Goal: Communication & Community: Answer question/provide support

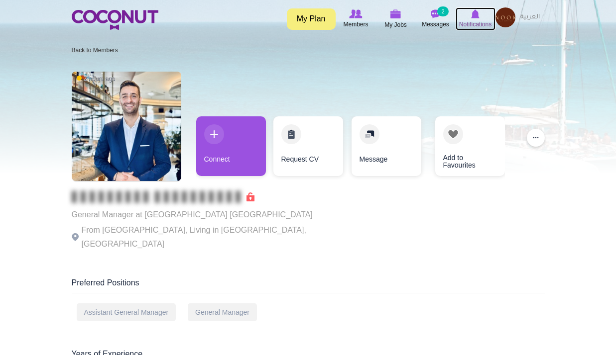
click at [473, 19] on span "Notifications" at bounding box center [475, 24] width 32 height 10
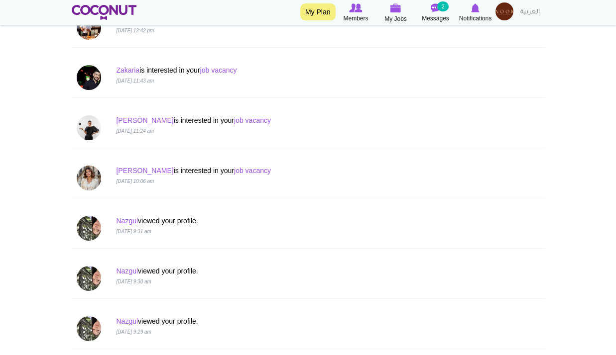
scroll to position [485, 0]
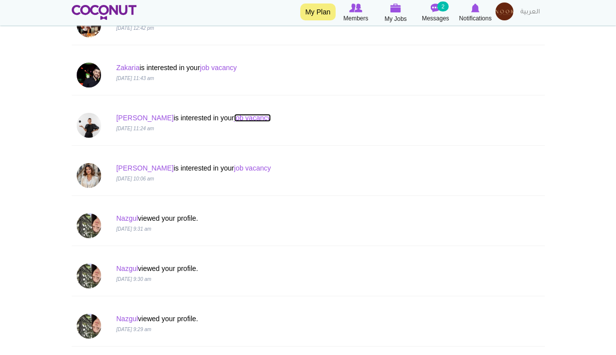
click at [234, 117] on link "job vacancy" at bounding box center [252, 118] width 37 height 8
click at [130, 118] on link "Kristine" at bounding box center [144, 118] width 57 height 8
click at [234, 170] on link "job vacancy" at bounding box center [252, 168] width 37 height 8
click at [128, 171] on link "[PERSON_NAME]" at bounding box center [144, 168] width 57 height 8
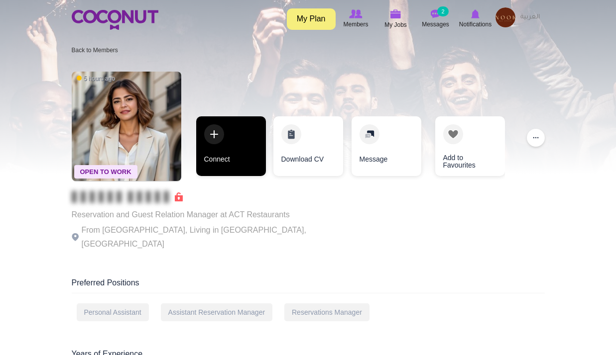
click at [214, 160] on link "Connect" at bounding box center [231, 146] width 70 height 60
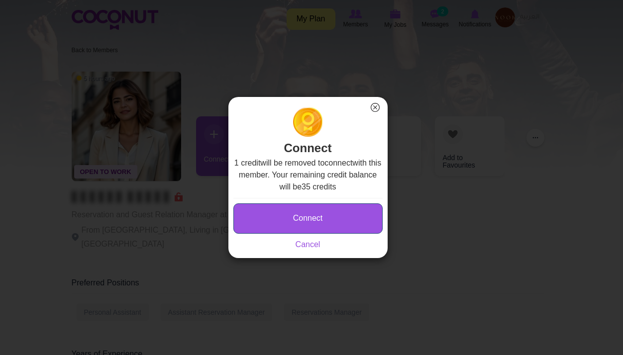
click at [337, 225] on button "Connect" at bounding box center [307, 219] width 149 height 30
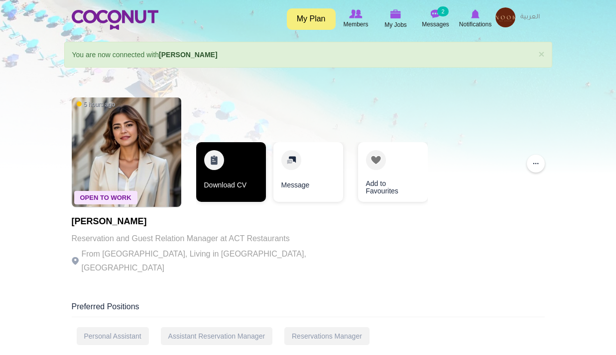
click at [235, 176] on link "Download CV" at bounding box center [231, 172] width 70 height 60
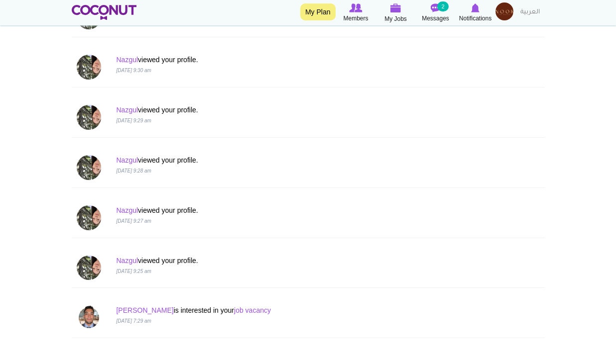
scroll to position [695, 0]
click at [132, 257] on link "Nazgul" at bounding box center [127, 260] width 22 height 8
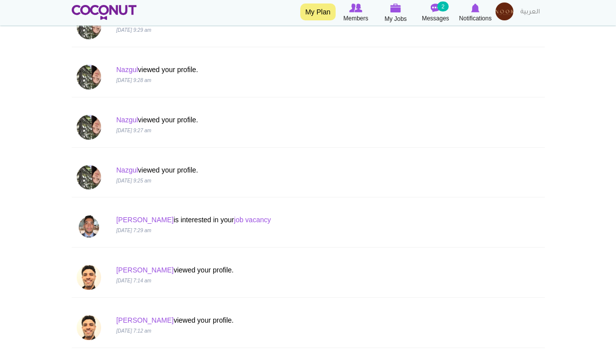
scroll to position [785, 0]
click at [234, 222] on link "job vacancy" at bounding box center [252, 219] width 37 height 8
click at [125, 220] on link "[PERSON_NAME]" at bounding box center [144, 219] width 57 height 8
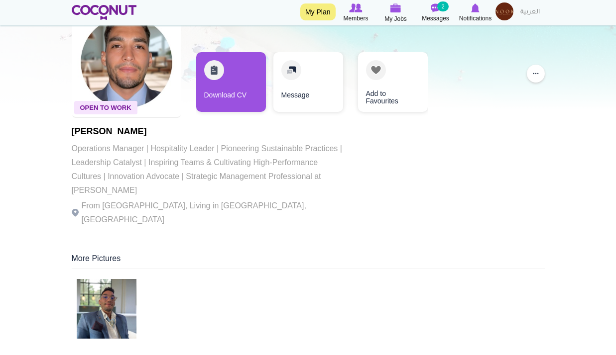
scroll to position [51, 0]
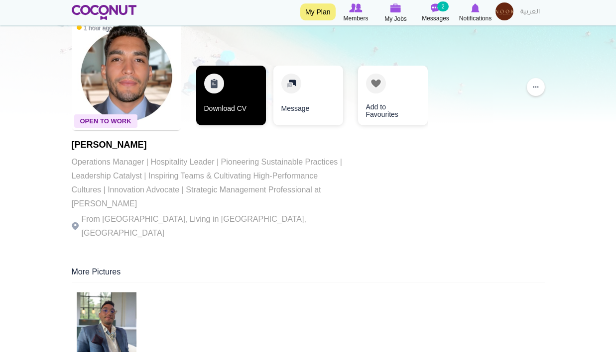
click at [233, 109] on link "Download CV" at bounding box center [231, 96] width 70 height 60
click at [226, 103] on link "Download CV" at bounding box center [231, 96] width 70 height 60
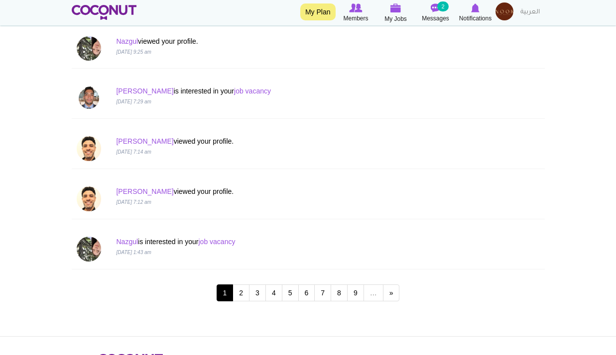
scroll to position [914, 0]
click at [243, 294] on link "2" at bounding box center [240, 292] width 17 height 17
click at [223, 239] on link "job vacancy" at bounding box center [216, 241] width 37 height 8
click at [128, 235] on div "Nazgul is interested in your job vacancy [DATE] 1:43 am" at bounding box center [308, 249] width 478 height 40
drag, startPoint x: 128, startPoint y: 237, endPoint x: 130, endPoint y: 246, distance: 9.2
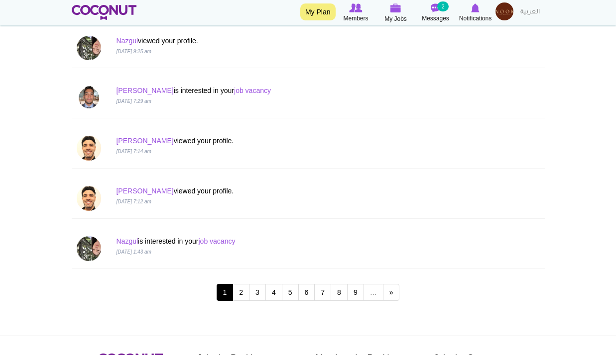
click at [130, 246] on p "Nazgul is interested in your job vacancy" at bounding box center [268, 241] width 304 height 10
click at [130, 243] on link "Nazgul" at bounding box center [127, 241] width 22 height 8
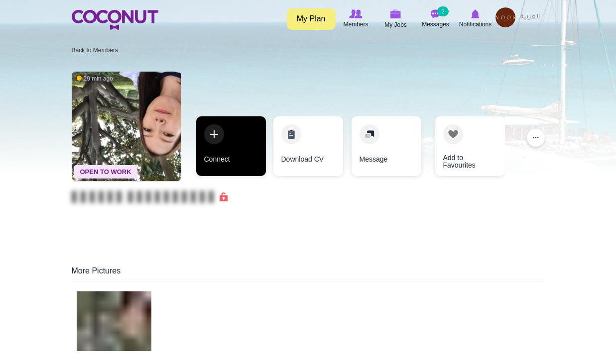
click at [250, 140] on link "Connect" at bounding box center [231, 146] width 70 height 60
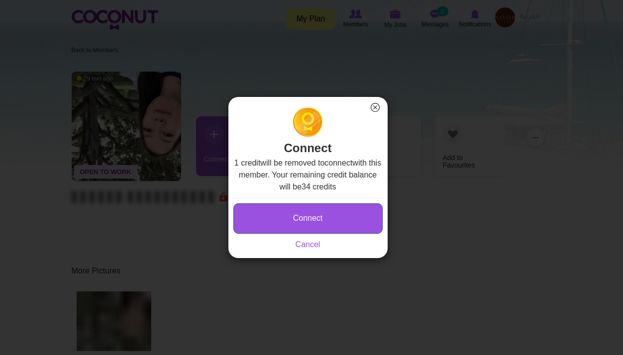
click at [326, 209] on button "Connect" at bounding box center [307, 219] width 149 height 30
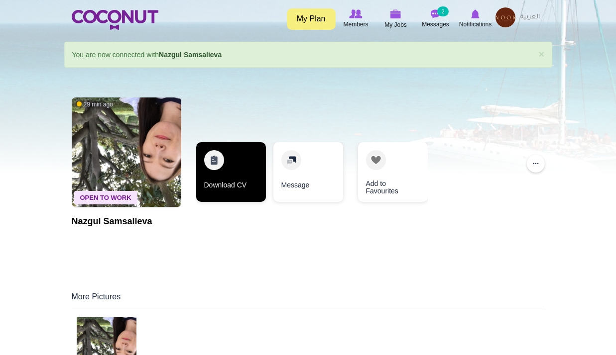
click at [224, 166] on link "Download CV" at bounding box center [231, 172] width 70 height 60
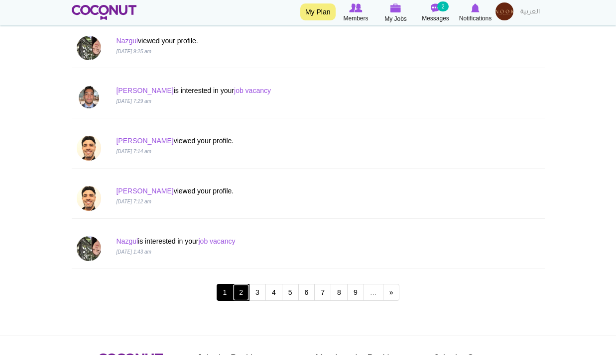
click at [239, 291] on link "2" at bounding box center [240, 292] width 17 height 17
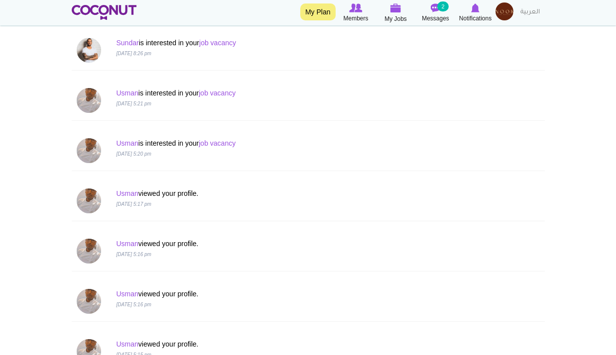
scroll to position [208, 0]
click at [230, 91] on link "job vacancy" at bounding box center [217, 94] width 37 height 8
click at [130, 145] on link "Usman" at bounding box center [127, 144] width 22 height 8
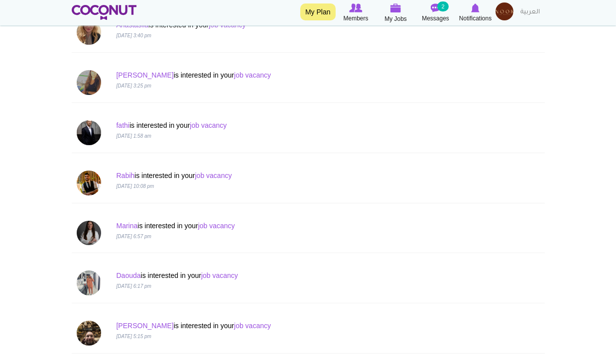
scroll to position [729, 0]
click at [218, 81] on p "[DATE] 3:25 pm" at bounding box center [268, 86] width 304 height 10
click at [220, 80] on p "Carla is interested in your job vacancy" at bounding box center [268, 76] width 304 height 10
click at [234, 76] on link "job vacancy" at bounding box center [252, 76] width 37 height 8
click at [127, 73] on link "[PERSON_NAME]" at bounding box center [144, 76] width 57 height 8
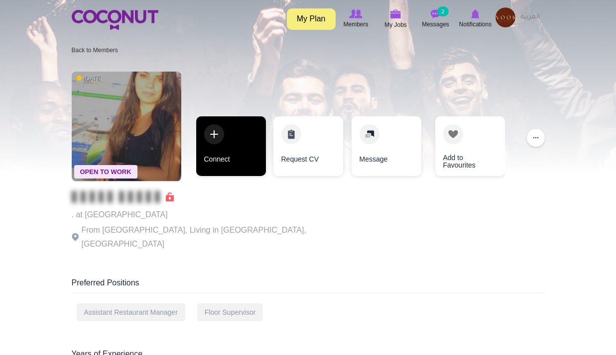
click at [239, 164] on link "Connect" at bounding box center [231, 146] width 70 height 60
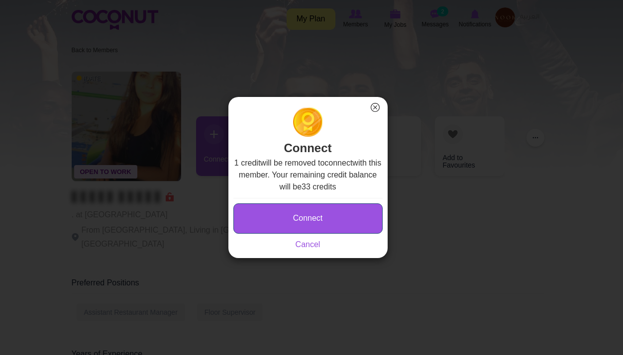
click at [291, 220] on button "Connect" at bounding box center [307, 219] width 149 height 30
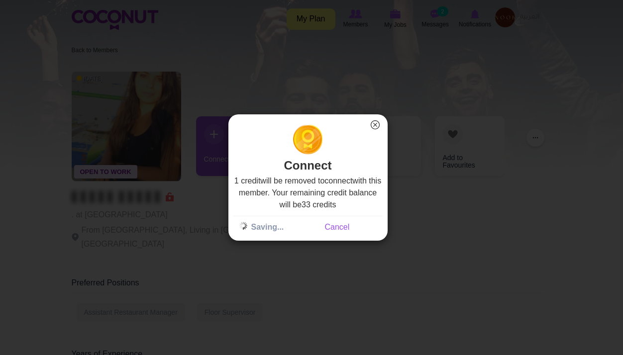
click at [206, 195] on div "Connect × Connect 1 credit will be removed to connect with this member. Your re…" at bounding box center [308, 177] width 616 height 355
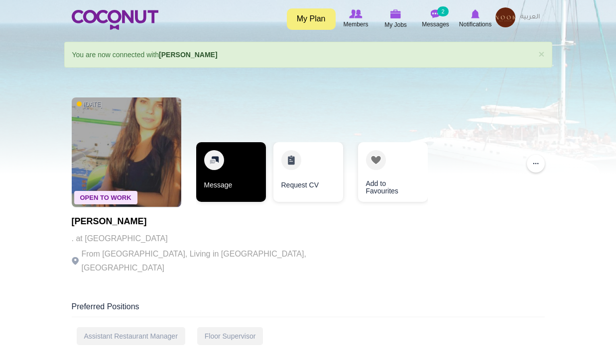
click at [219, 186] on link "Message" at bounding box center [231, 172] width 70 height 60
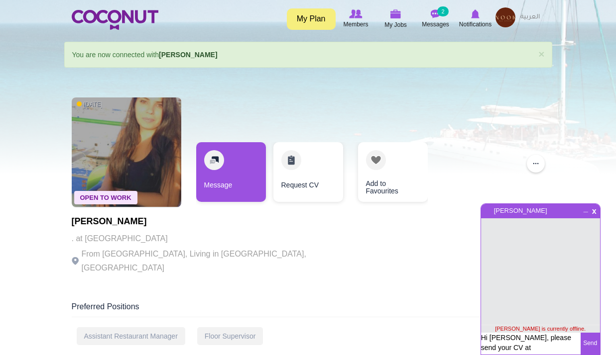
type textarea "Hi [PERSON_NAME], please send your CV at [EMAIL_ADDRESS][DOMAIN_NAME]"
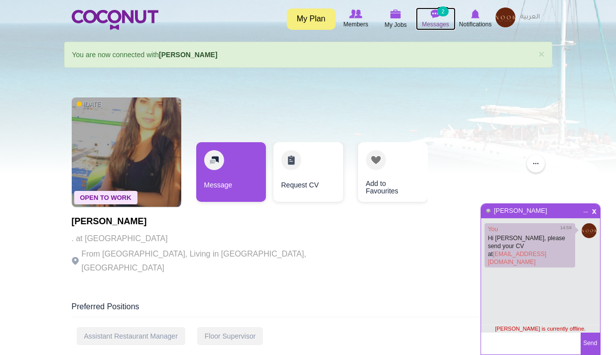
click at [438, 23] on span "Messages" at bounding box center [435, 24] width 27 height 10
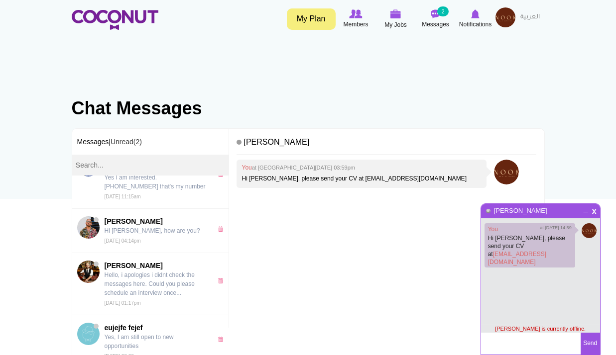
scroll to position [367, 0]
